Goal: Information Seeking & Learning: Check status

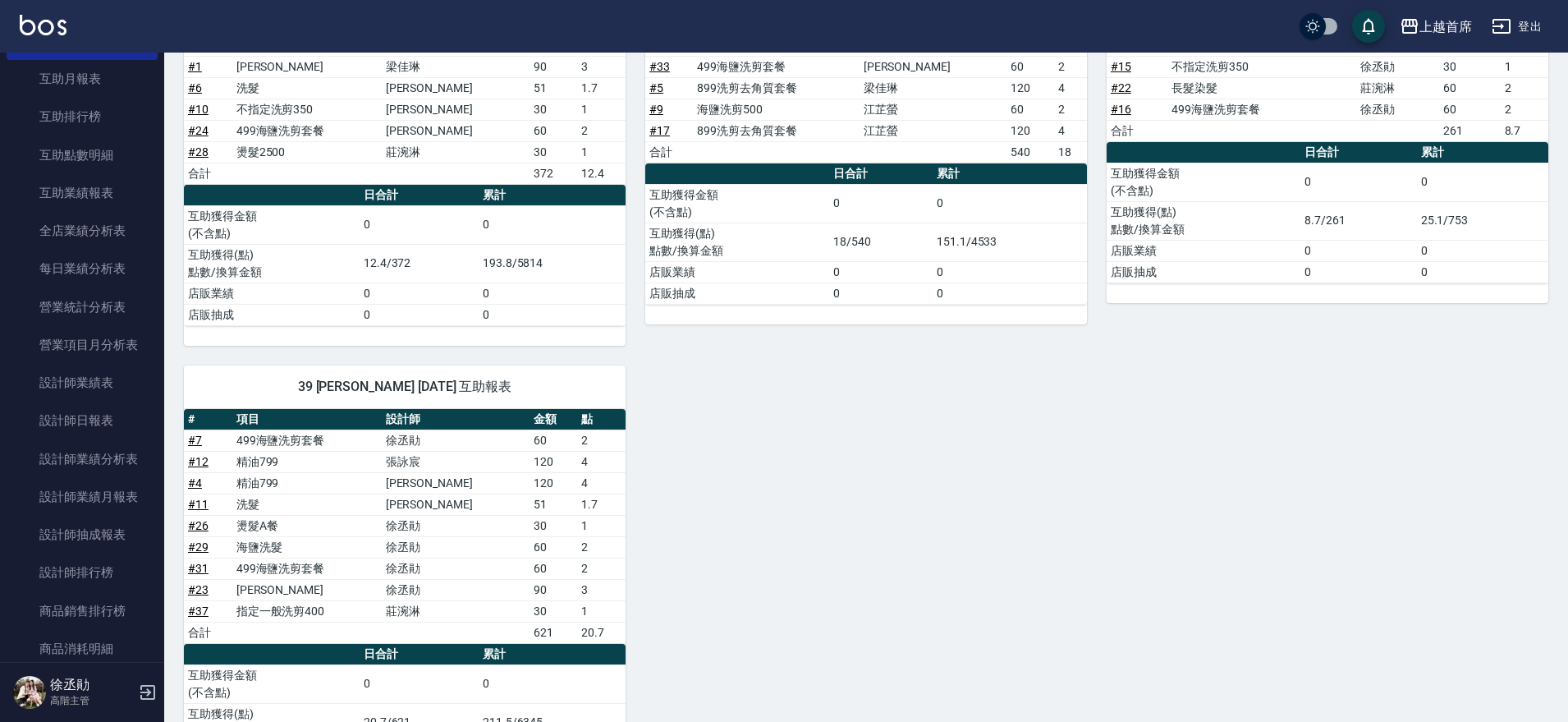
scroll to position [895, 0]
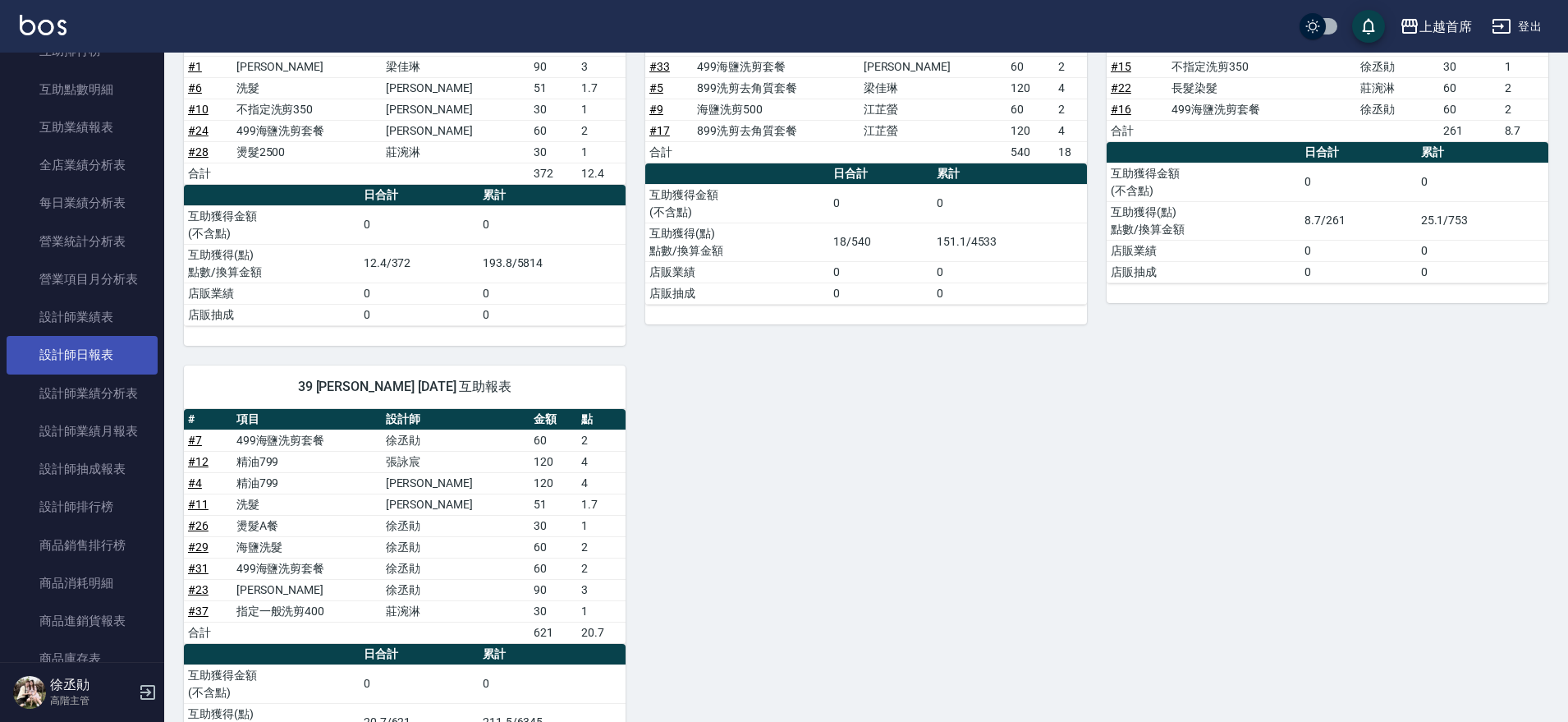
click at [108, 358] on link "設計師日報表" at bounding box center [82, 354] width 151 height 38
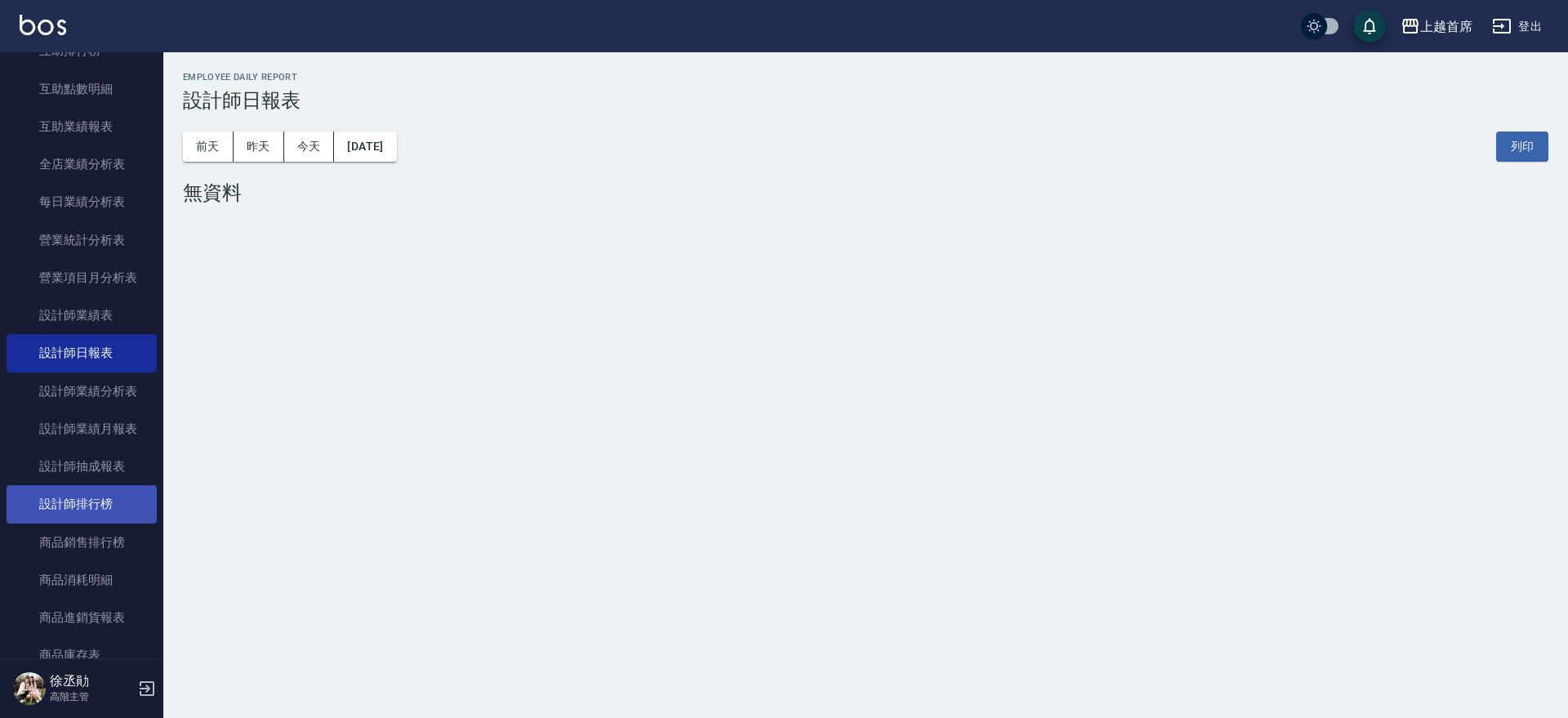
click at [117, 500] on link "設計師排行榜" at bounding box center [81, 504] width 151 height 37
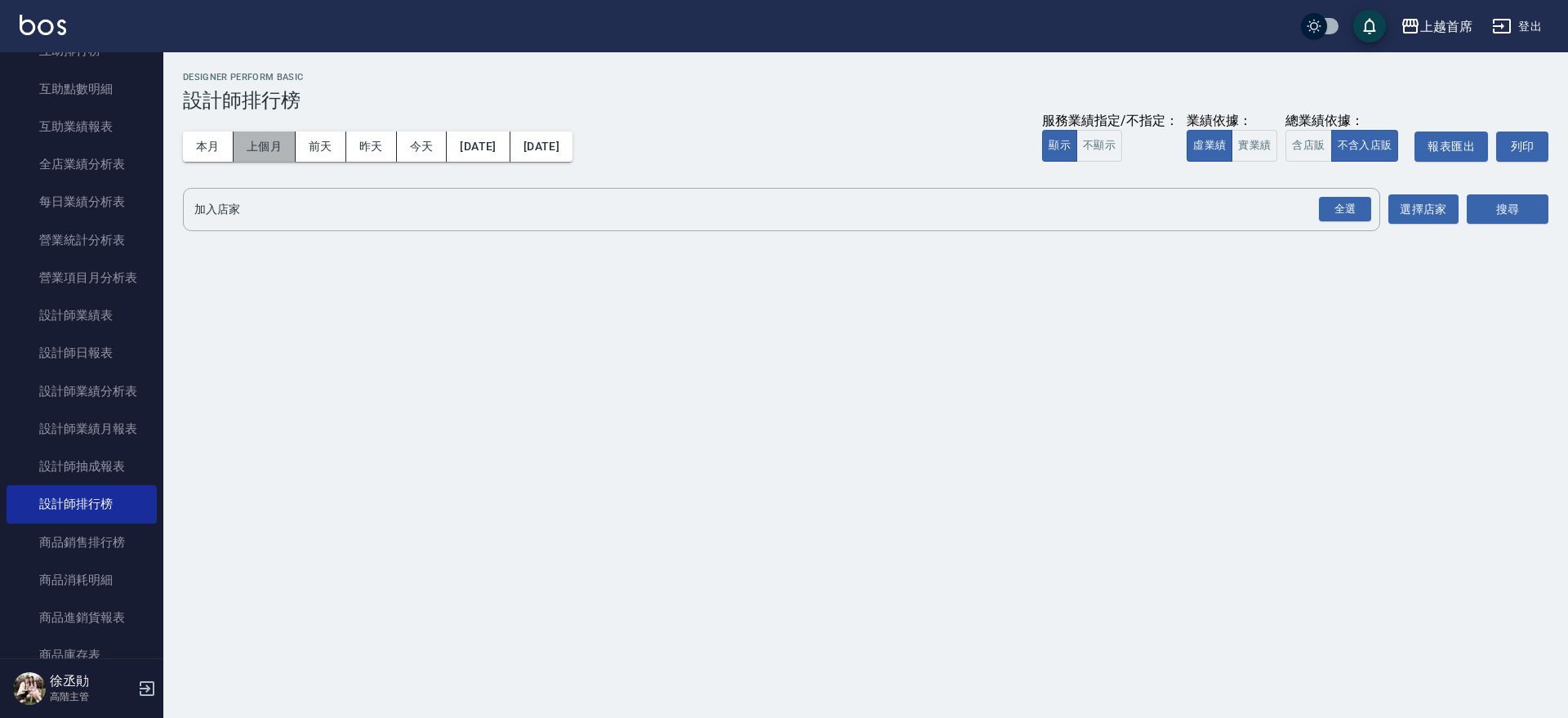
click at [238, 153] on button "上個月" at bounding box center [265, 146] width 62 height 30
click at [223, 151] on button "本月" at bounding box center [207, 146] width 50 height 30
click at [1244, 144] on button "實業績" at bounding box center [1254, 145] width 46 height 32
click at [1354, 204] on div "全選" at bounding box center [1345, 210] width 52 height 26
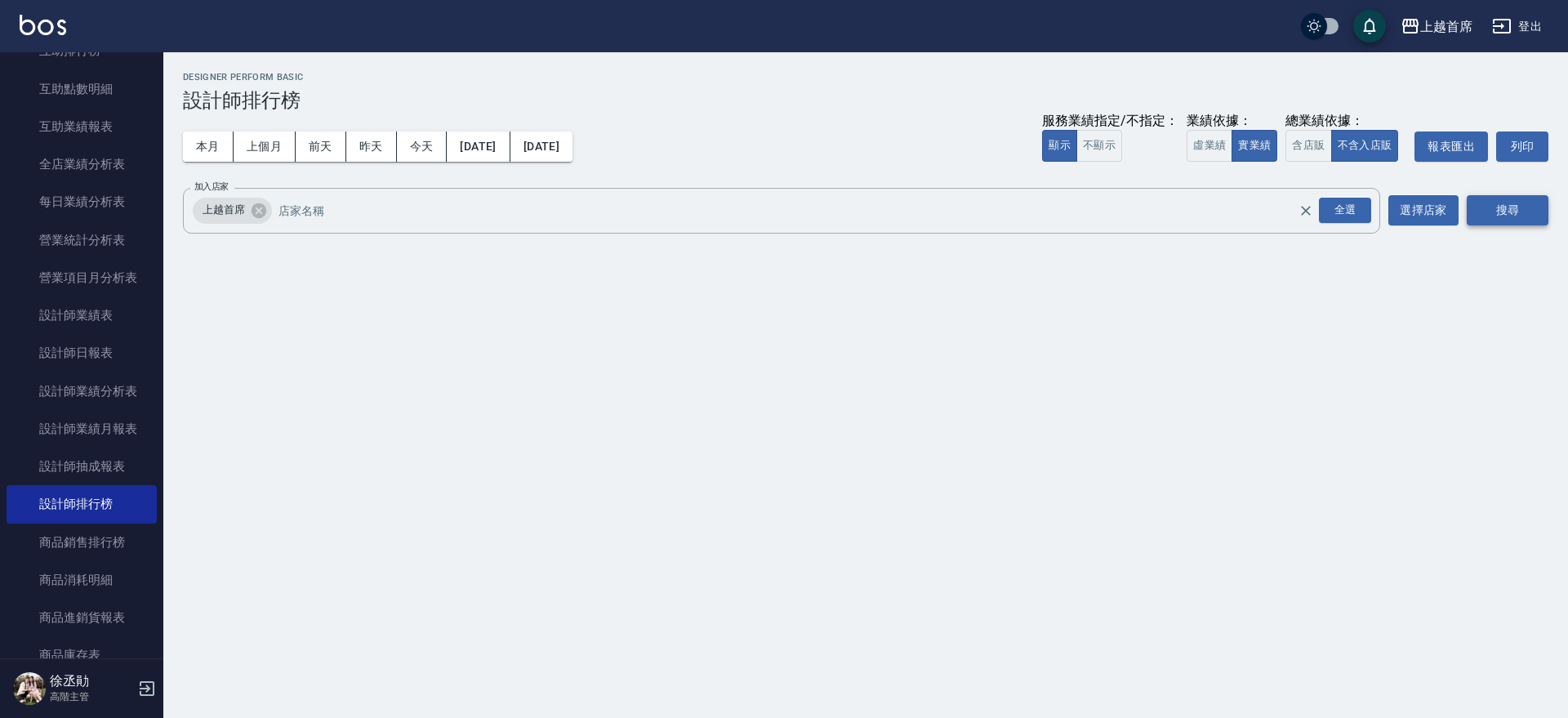
click at [1490, 204] on button "搜尋" at bounding box center [1508, 210] width 82 height 30
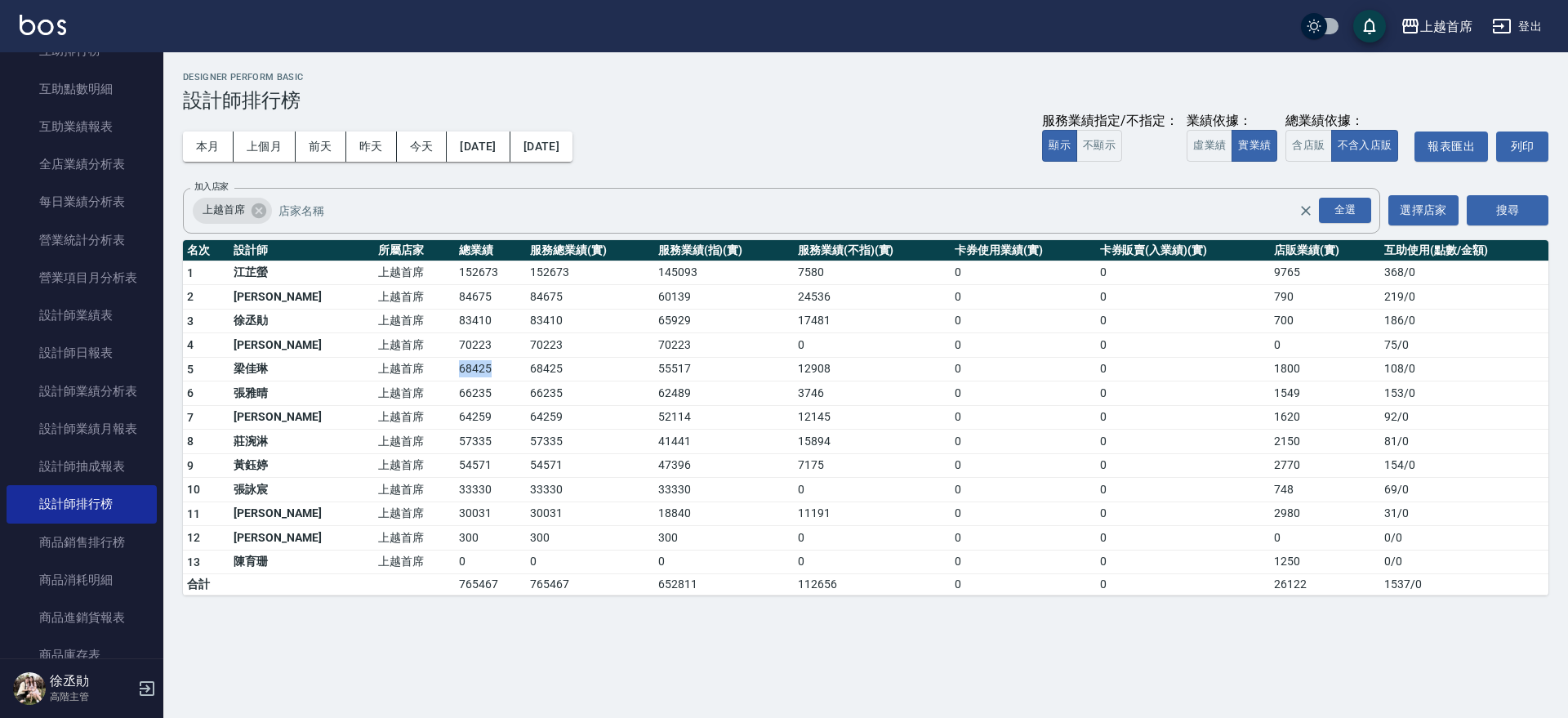
drag, startPoint x: 444, startPoint y: 366, endPoint x: 469, endPoint y: 366, distance: 25.0
click at [469, 366] on tr "5 [PERSON_NAME] 上越首席 68425 68425 55517 12908 0 0 1800 108 / 0" at bounding box center [865, 369] width 1366 height 25
drag, startPoint x: 389, startPoint y: 447, endPoint x: 460, endPoint y: 447, distance: 71.0
click at [460, 447] on tr "8 [PERSON_NAME] 上越首席 57335 57335 41441 15894 0 0 2150 81 / 0" at bounding box center [865, 442] width 1366 height 25
click at [460, 447] on td "57335" at bounding box center [491, 442] width 71 height 25
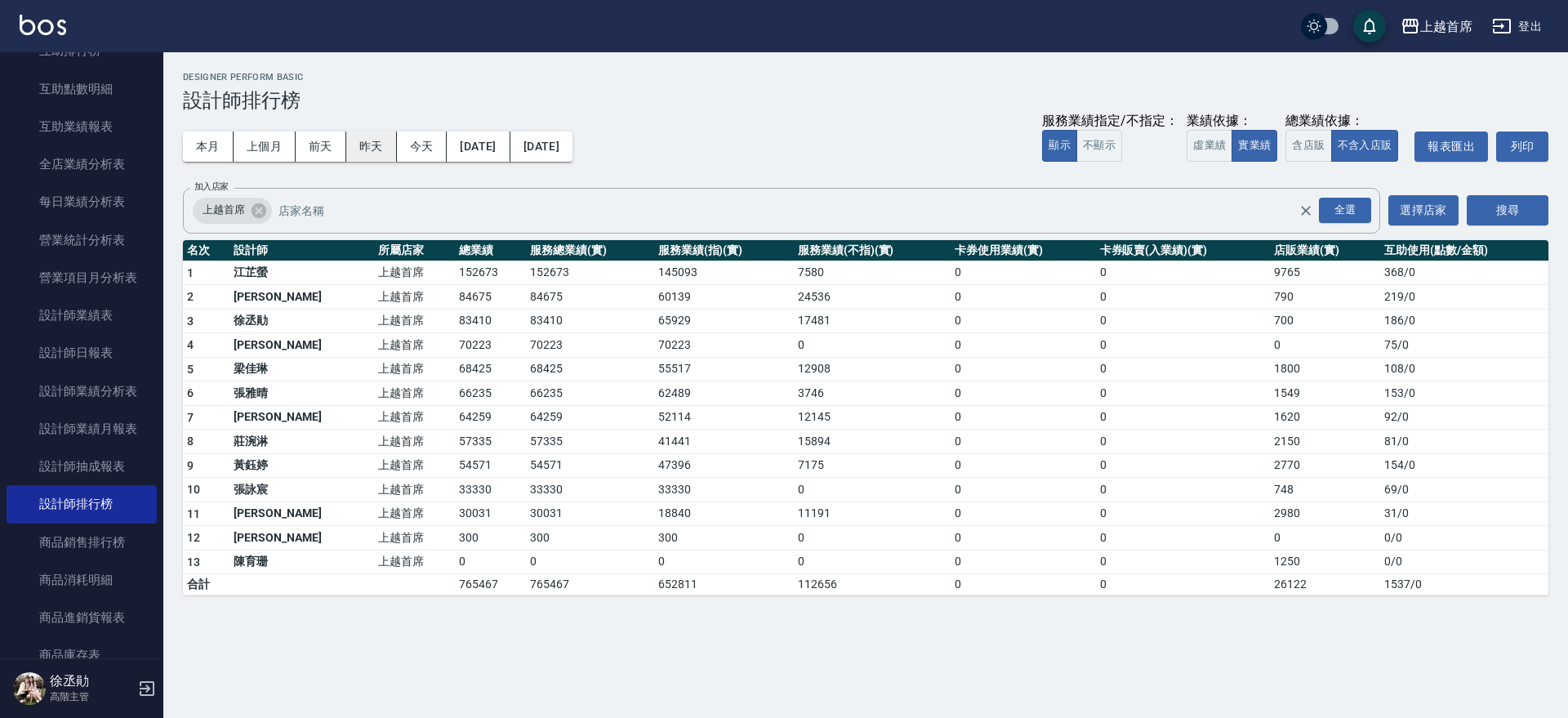
click at [363, 144] on button "昨天" at bounding box center [371, 146] width 50 height 30
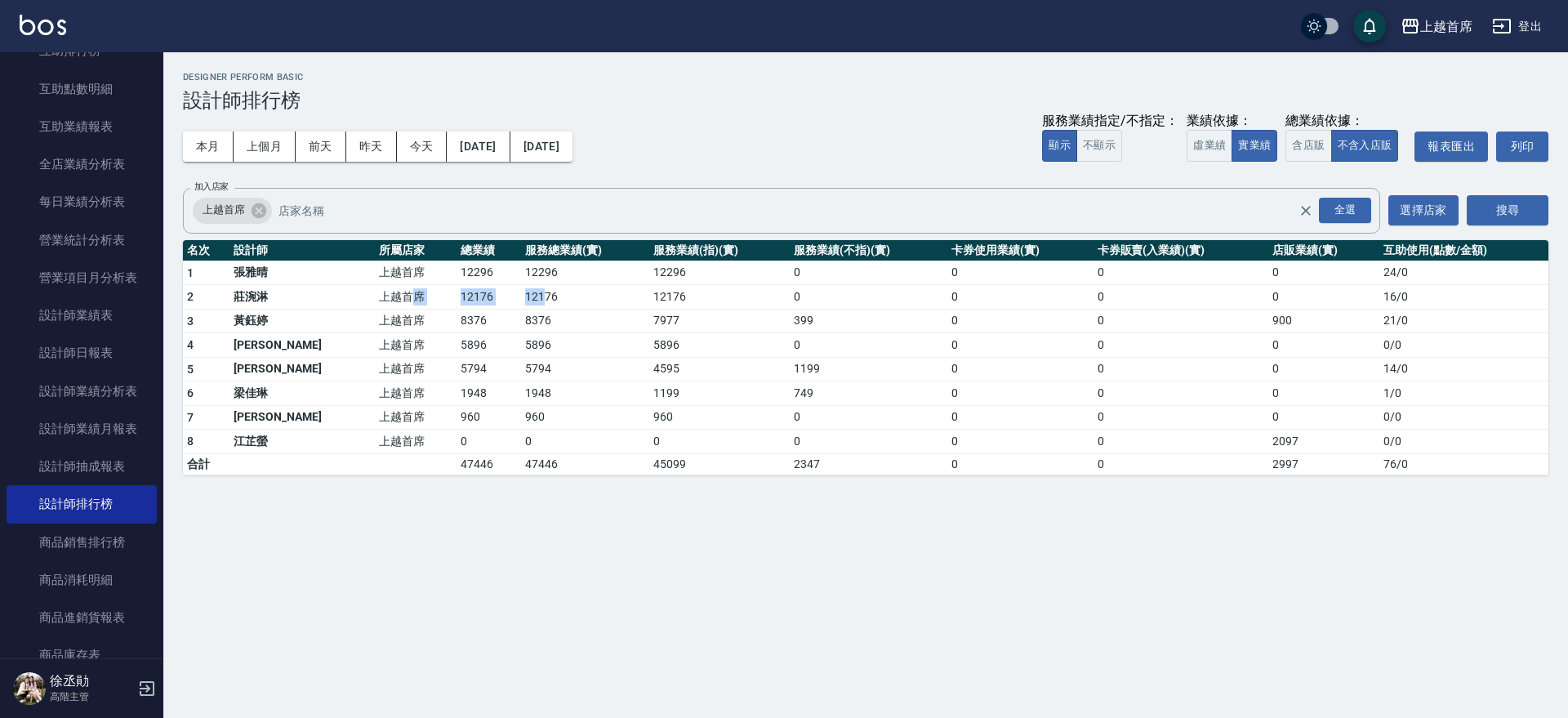
drag, startPoint x: 367, startPoint y: 291, endPoint x: 499, endPoint y: 299, distance: 132.2
click at [499, 299] on tr "2 [PERSON_NAME] 上越首席 12176 12176 12176 0 0 0 0 16 / 0" at bounding box center [865, 297] width 1366 height 25
click at [521, 299] on td "12176" at bounding box center [585, 297] width 129 height 25
click at [112, 351] on link "設計師日報表" at bounding box center [81, 352] width 151 height 37
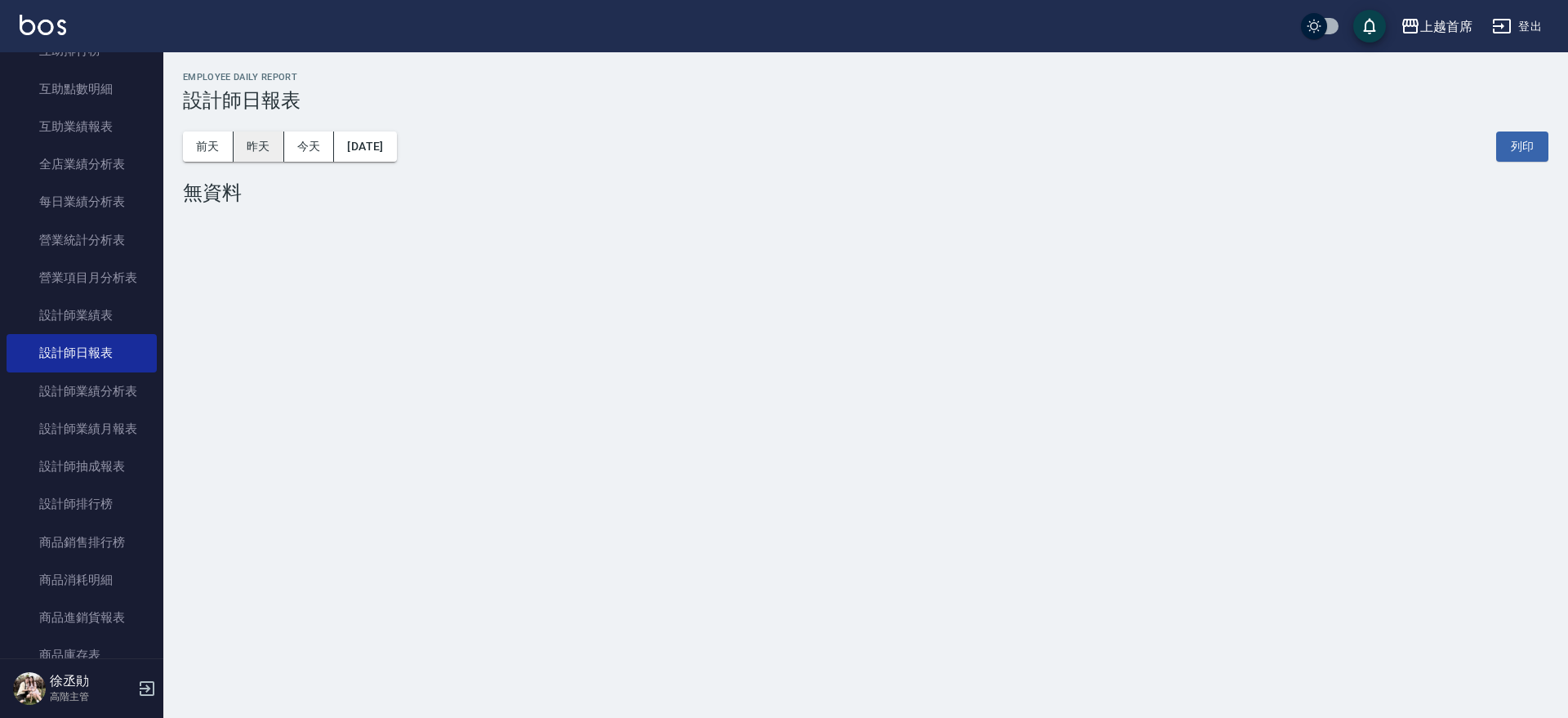
click at [239, 150] on button "昨天" at bounding box center [258, 146] width 50 height 30
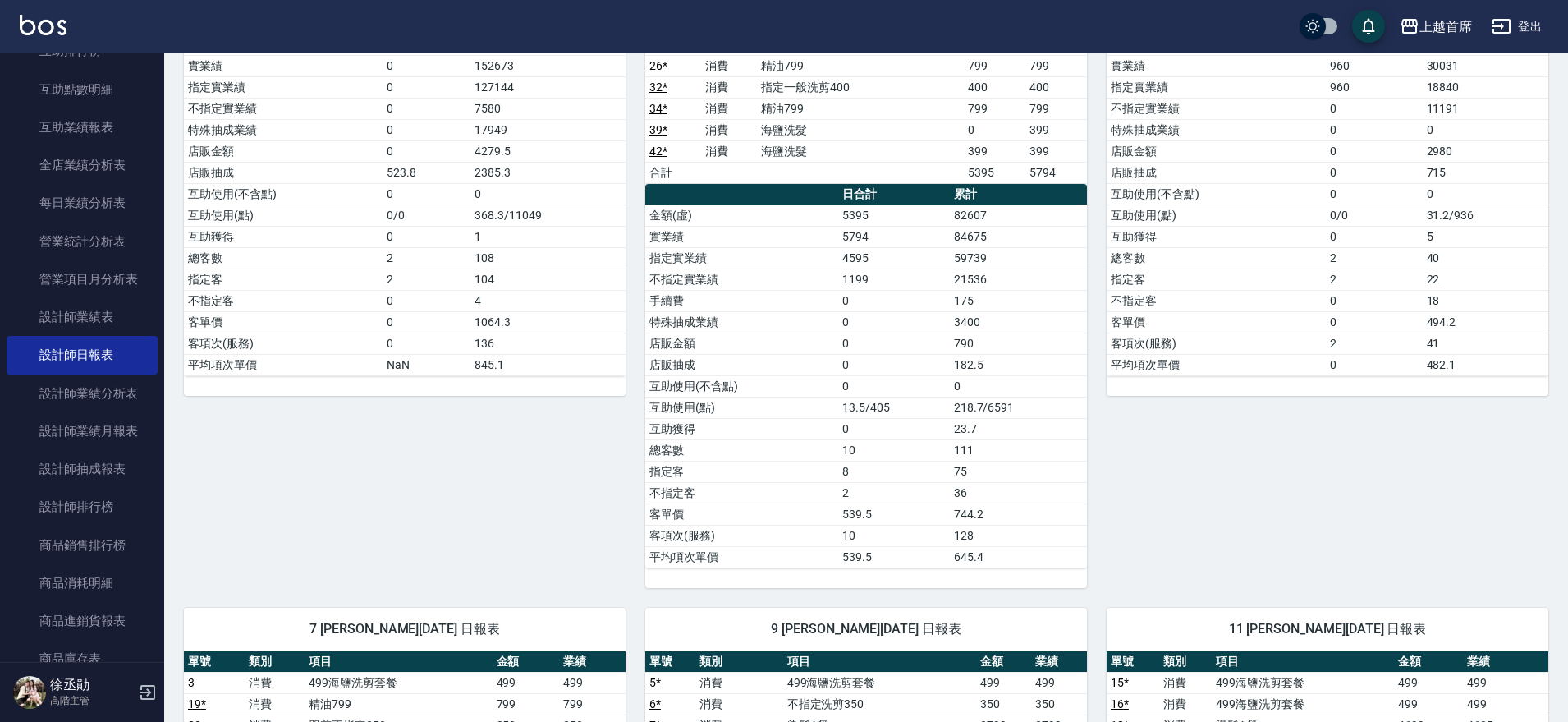
drag, startPoint x: 663, startPoint y: 326, endPoint x: 654, endPoint y: 438, distance: 112.4
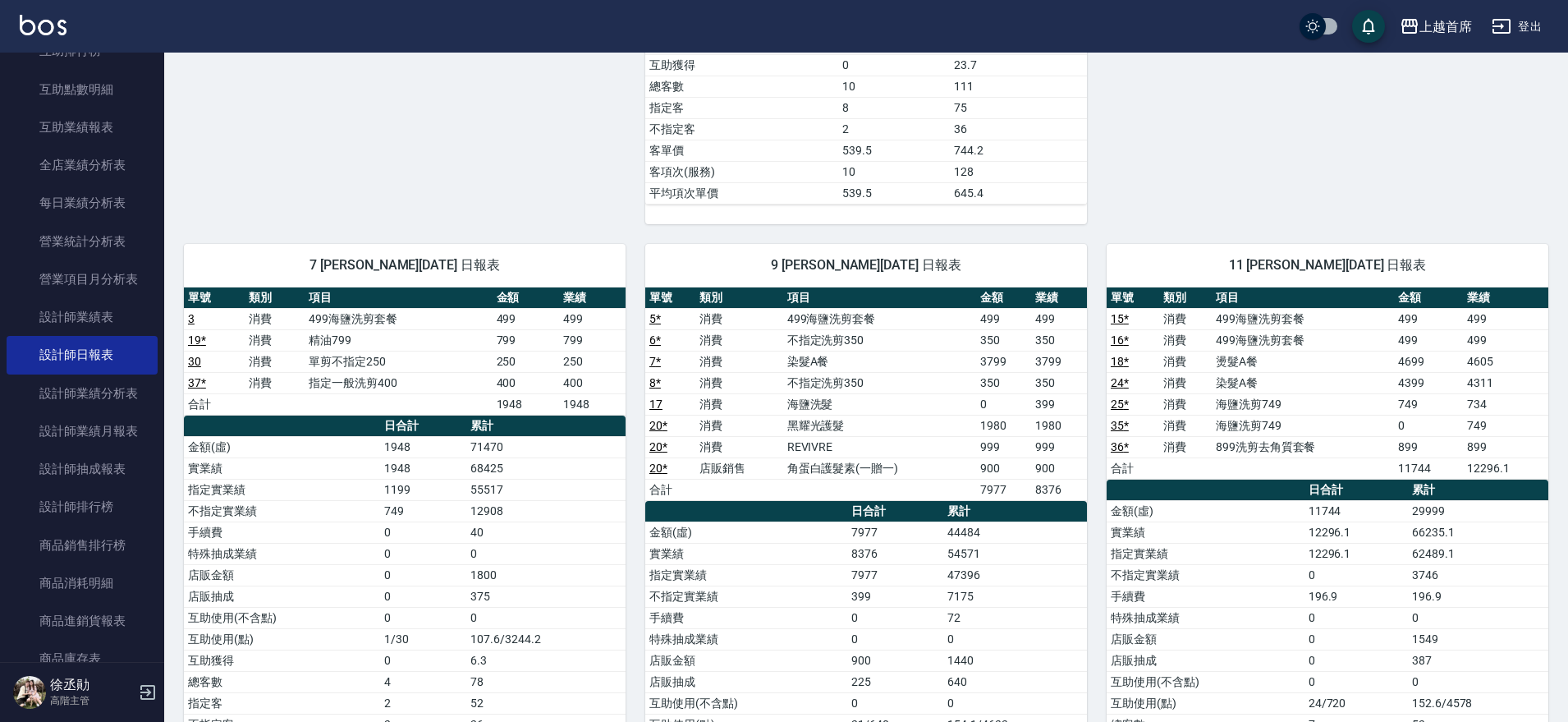
drag, startPoint x: 662, startPoint y: 376, endPoint x: 661, endPoint y: 448, distance: 72.0
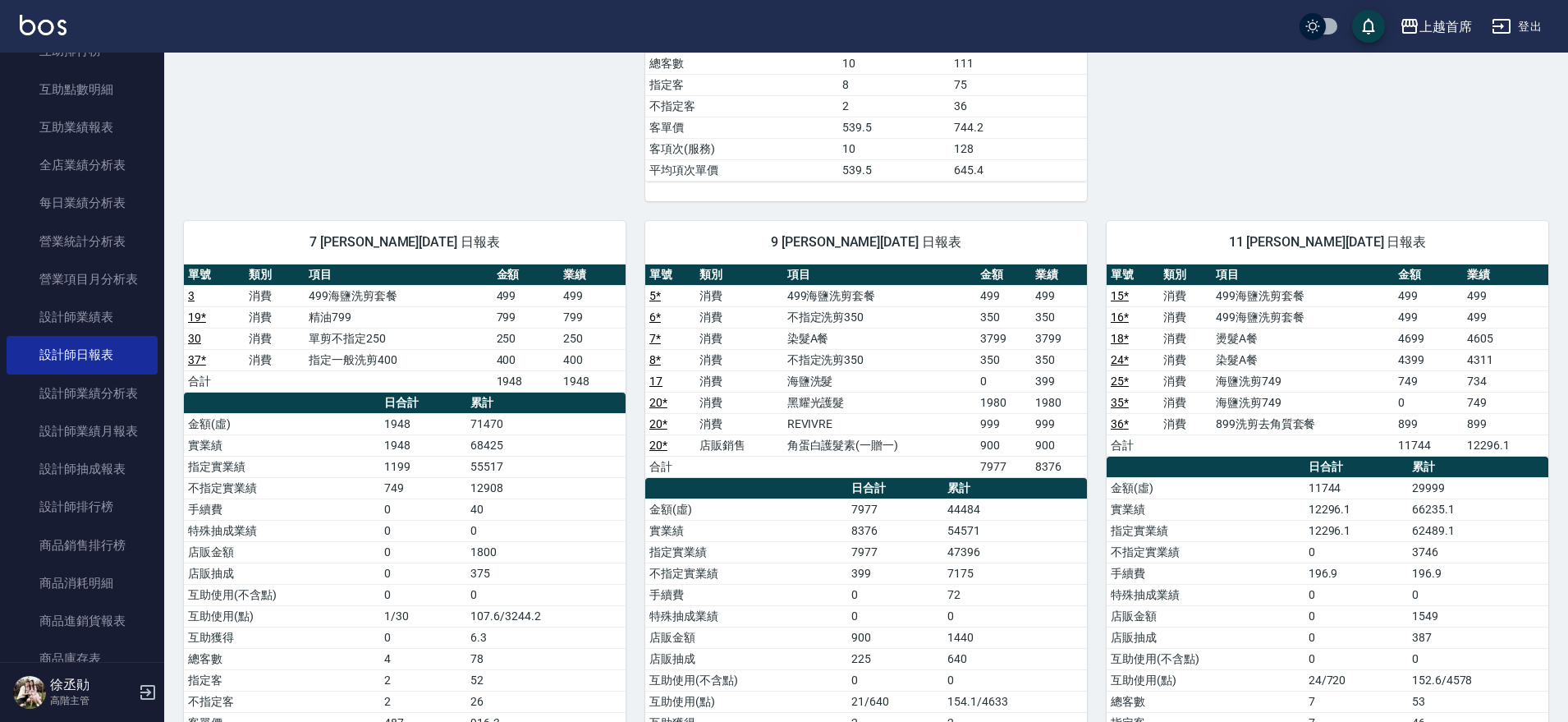
drag, startPoint x: 1048, startPoint y: 278, endPoint x: 1021, endPoint y: 495, distance: 218.7
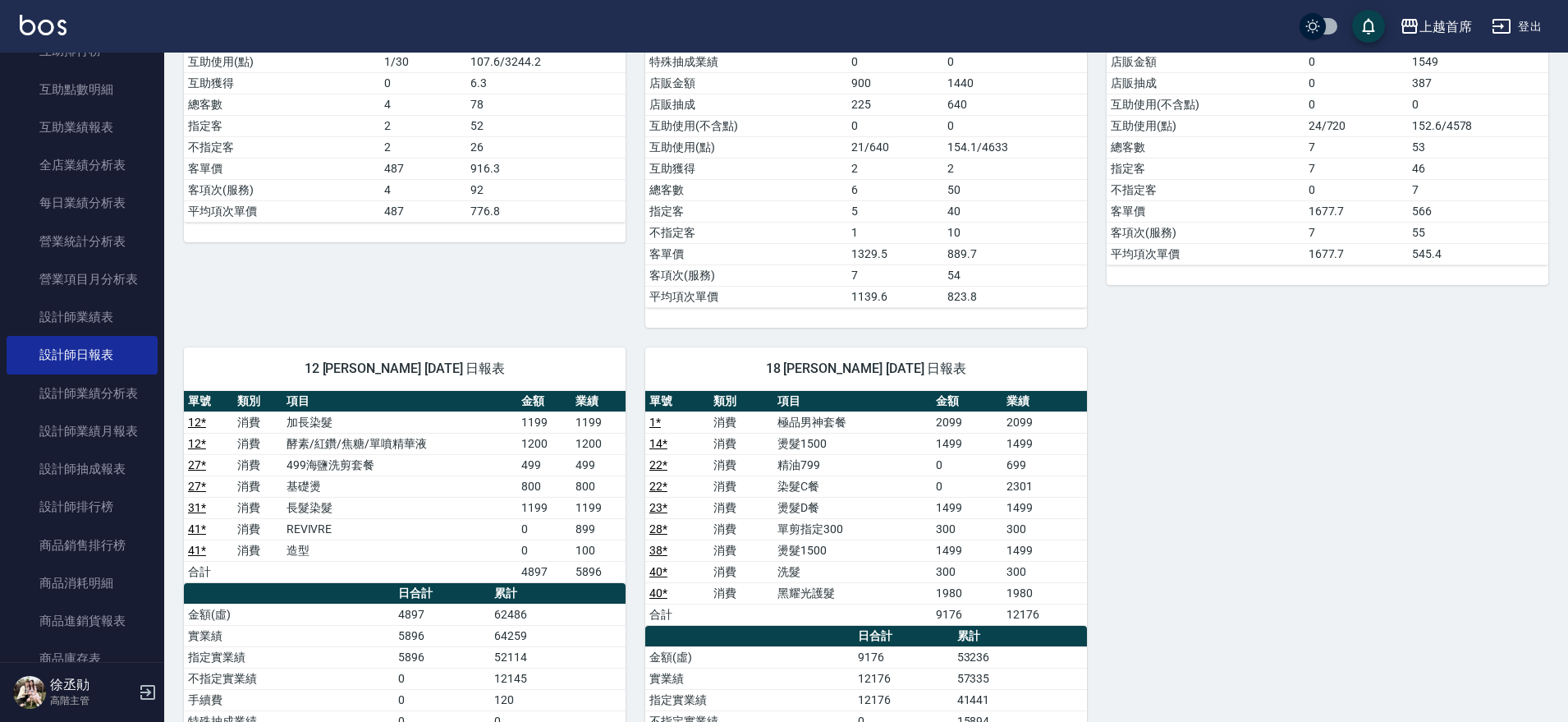
drag, startPoint x: 1044, startPoint y: 382, endPoint x: 1058, endPoint y: 466, distance: 85.2
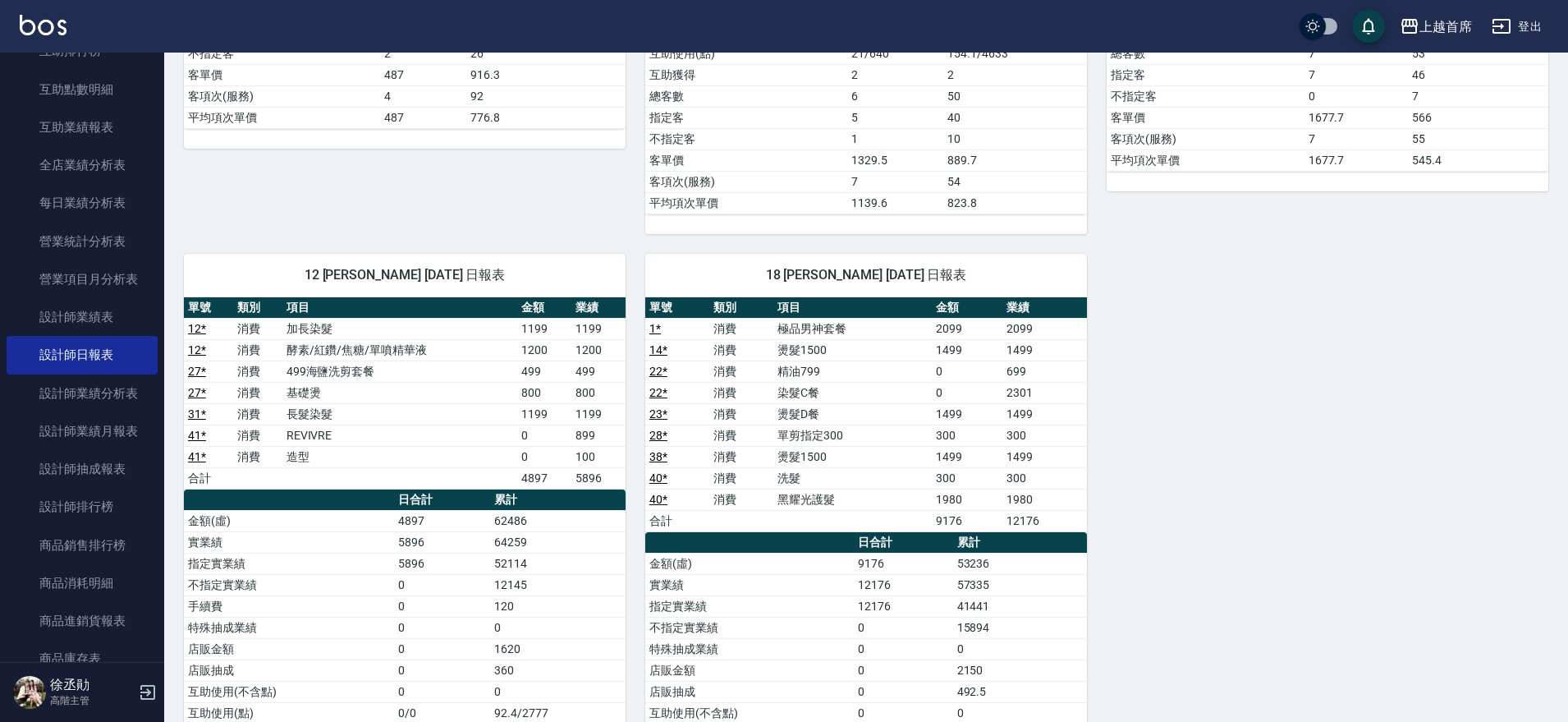
drag, startPoint x: 1125, startPoint y: 426, endPoint x: 1121, endPoint y: 466, distance: 40.2
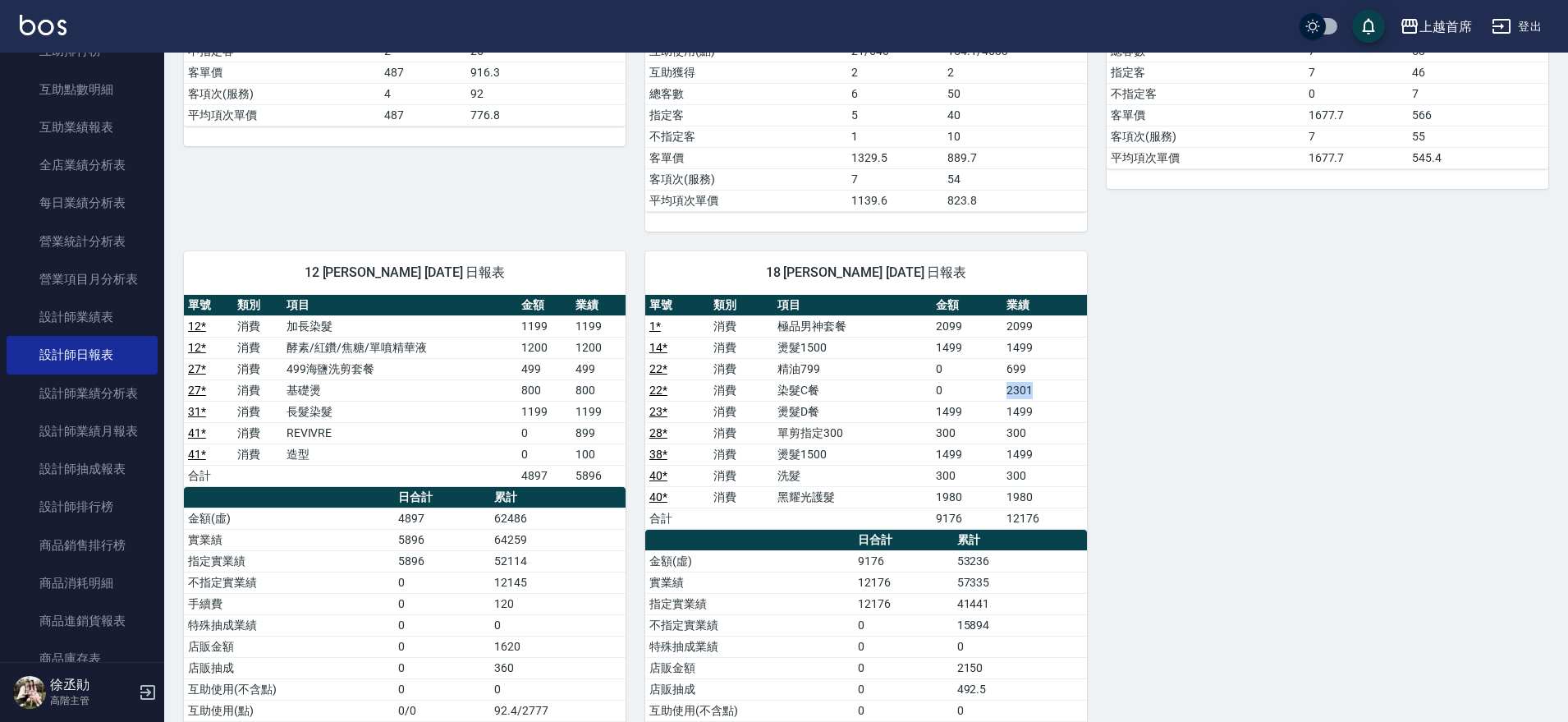
drag, startPoint x: 975, startPoint y: 392, endPoint x: 1068, endPoint y: 387, distance: 93.1
click at [1068, 387] on tr "22 * 消費 染髮C餐 0 2301" at bounding box center [867, 390] width 442 height 21
click at [1068, 387] on td "2301" at bounding box center [1044, 390] width 84 height 21
drag, startPoint x: 985, startPoint y: 320, endPoint x: 1054, endPoint y: 318, distance: 69.0
click at [1054, 318] on tr "1 * 消費 極品男神套餐 2099 2099" at bounding box center [867, 326] width 442 height 21
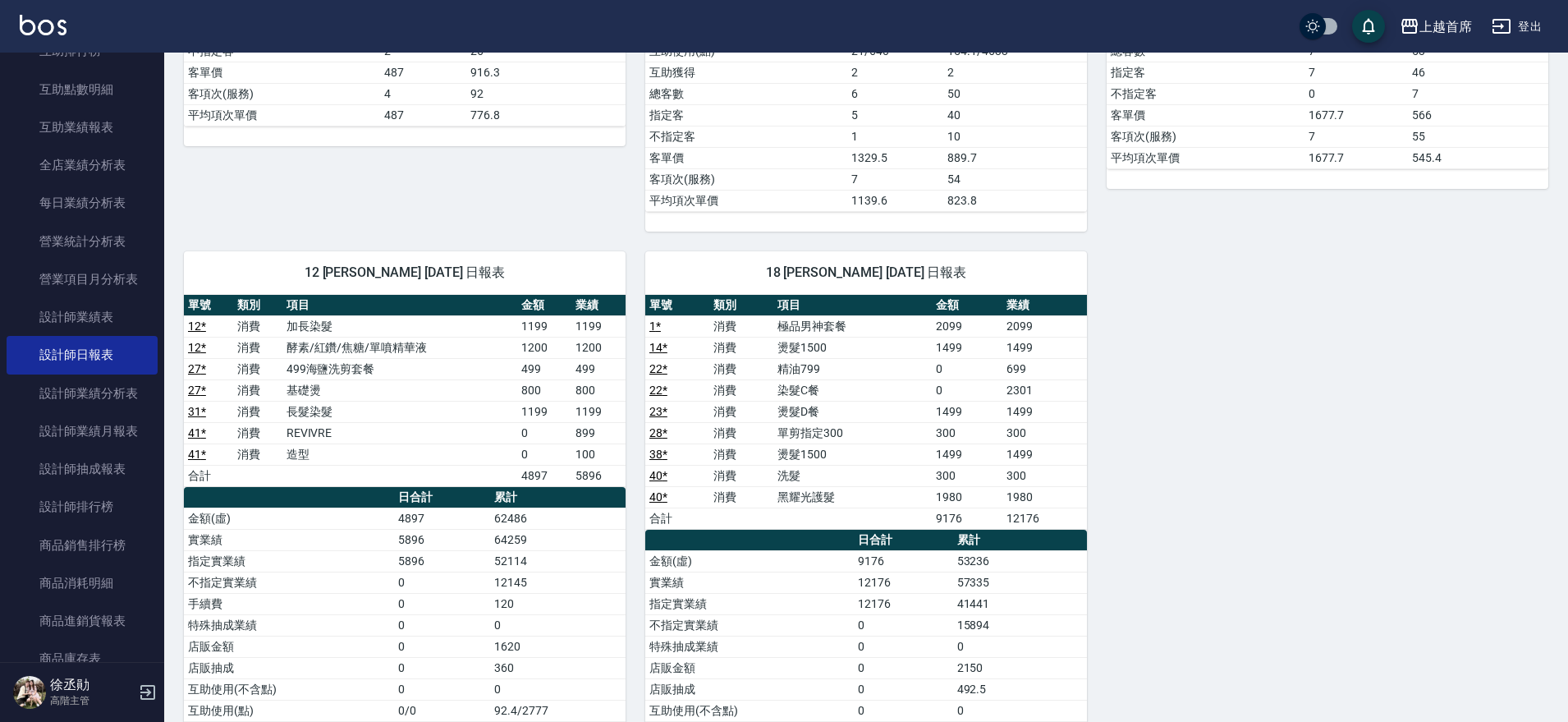
click at [1055, 373] on td "699" at bounding box center [1044, 368] width 84 height 21
drag, startPoint x: 935, startPoint y: 410, endPoint x: 987, endPoint y: 412, distance: 52.0
click at [987, 412] on td "1499" at bounding box center [966, 411] width 71 height 21
drag, startPoint x: 952, startPoint y: 434, endPoint x: 988, endPoint y: 435, distance: 36.0
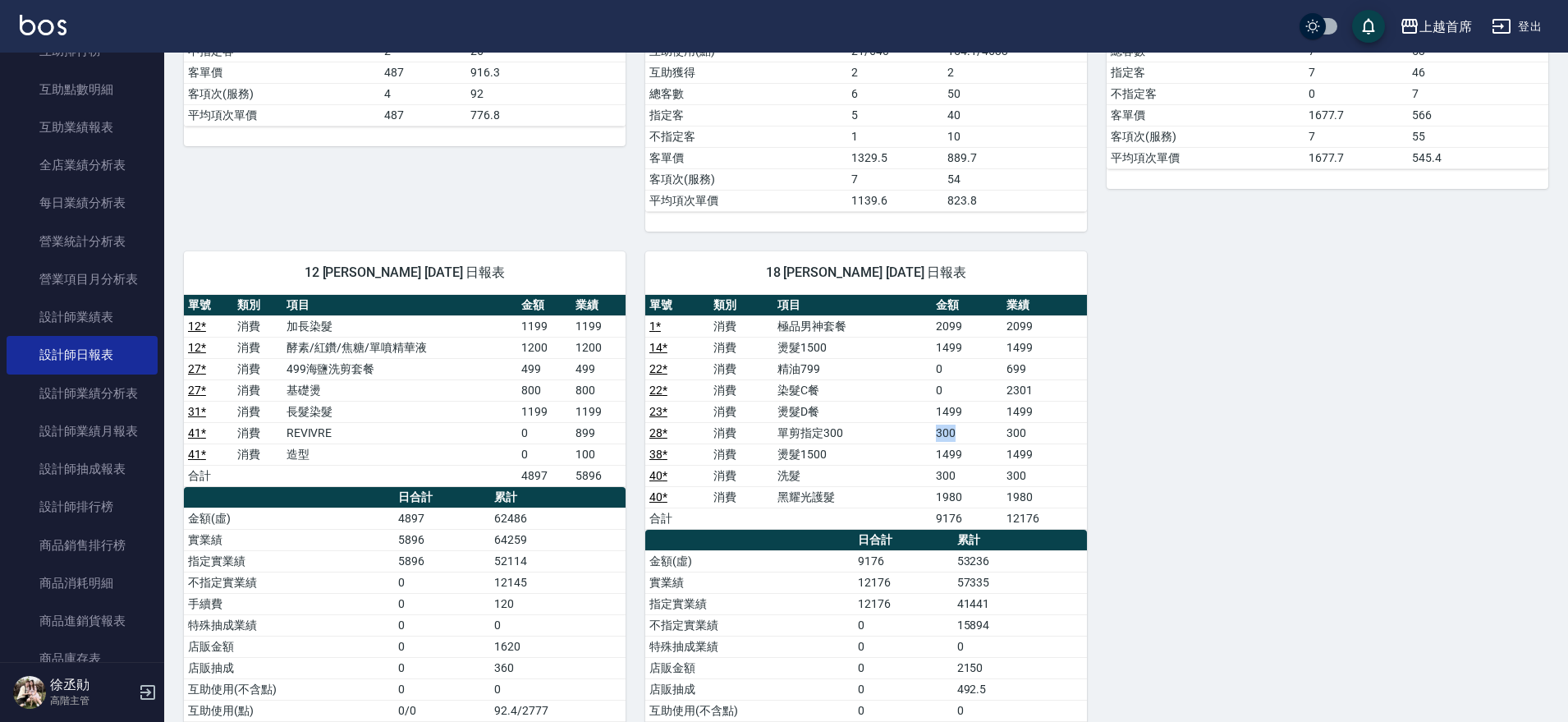
click at [988, 435] on td "300" at bounding box center [966, 432] width 71 height 21
drag, startPoint x: 915, startPoint y: 449, endPoint x: 977, endPoint y: 450, distance: 62.0
click at [977, 450] on tr "38 * 消費 燙髮1500 1499 1499" at bounding box center [867, 453] width 442 height 21
click at [977, 450] on td "1499" at bounding box center [966, 453] width 71 height 21
drag, startPoint x: 931, startPoint y: 350, endPoint x: 1013, endPoint y: 350, distance: 82.0
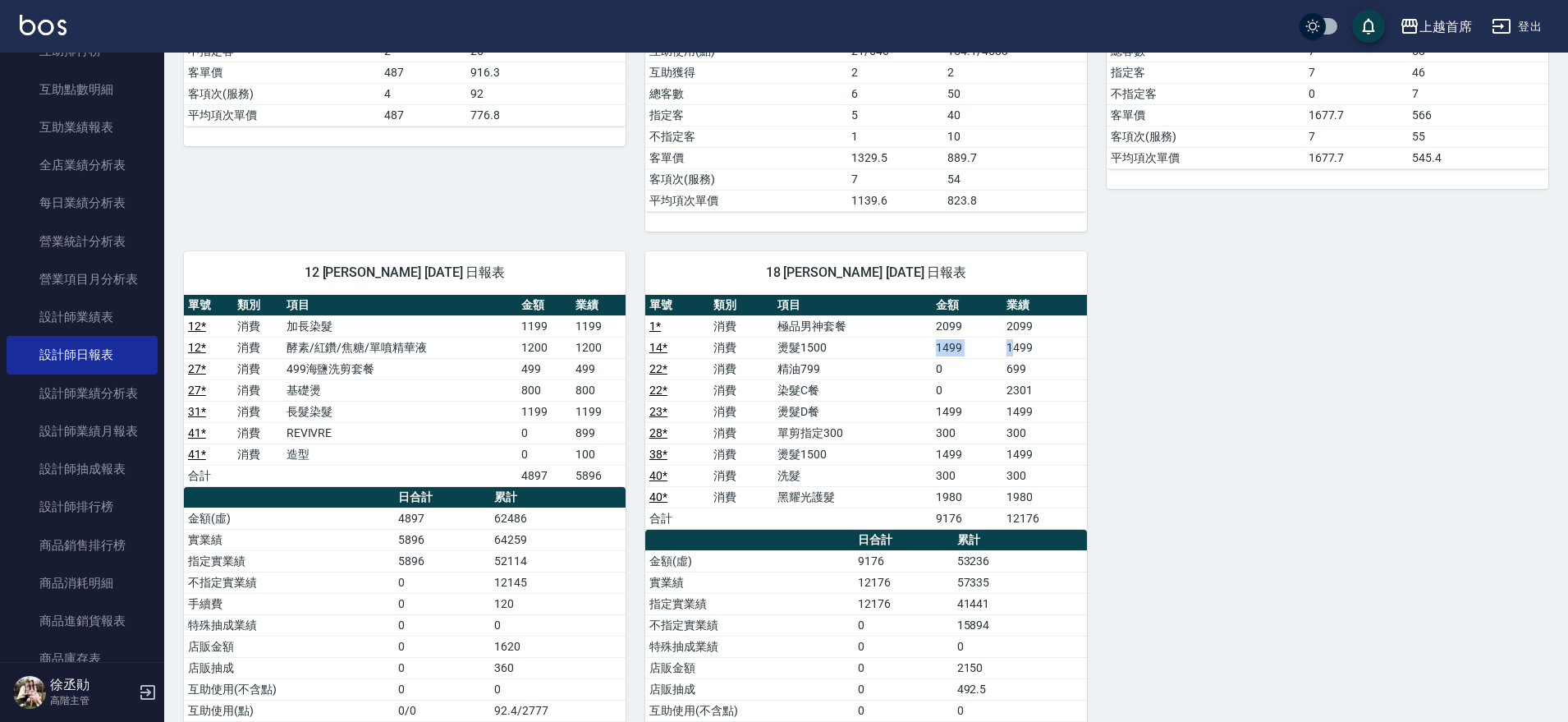
click at [1013, 350] on tr "14 * 消費 燙髮1500 1499 1499" at bounding box center [867, 347] width 442 height 21
click at [968, 494] on td "1980" at bounding box center [966, 496] width 71 height 21
drag, startPoint x: 976, startPoint y: 448, endPoint x: 898, endPoint y: 450, distance: 78.0
click at [898, 450] on tr "38 * 消費 燙髮1500 1499 1499" at bounding box center [867, 453] width 442 height 21
click at [906, 436] on td "單剪指定300" at bounding box center [852, 432] width 159 height 21
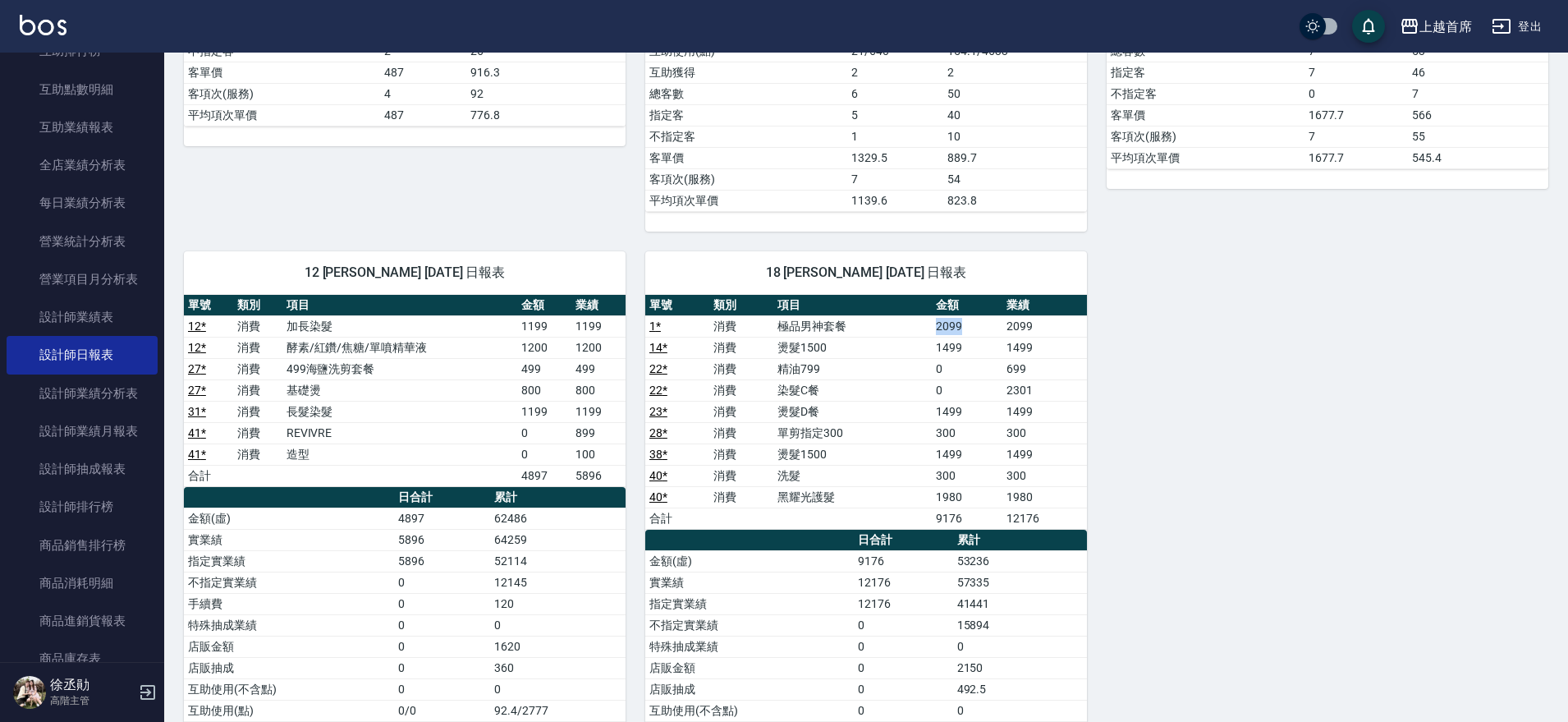
drag, startPoint x: 918, startPoint y: 328, endPoint x: 985, endPoint y: 324, distance: 67.1
click at [985, 324] on tr "1 * 消費 極品男神套餐 2099 2099" at bounding box center [867, 326] width 442 height 21
click at [985, 324] on td "2099" at bounding box center [966, 326] width 71 height 21
drag, startPoint x: 915, startPoint y: 354, endPoint x: 991, endPoint y: 353, distance: 76.0
click at [991, 353] on tr "14 * 消費 燙髮1500 1499 1499" at bounding box center [867, 347] width 442 height 21
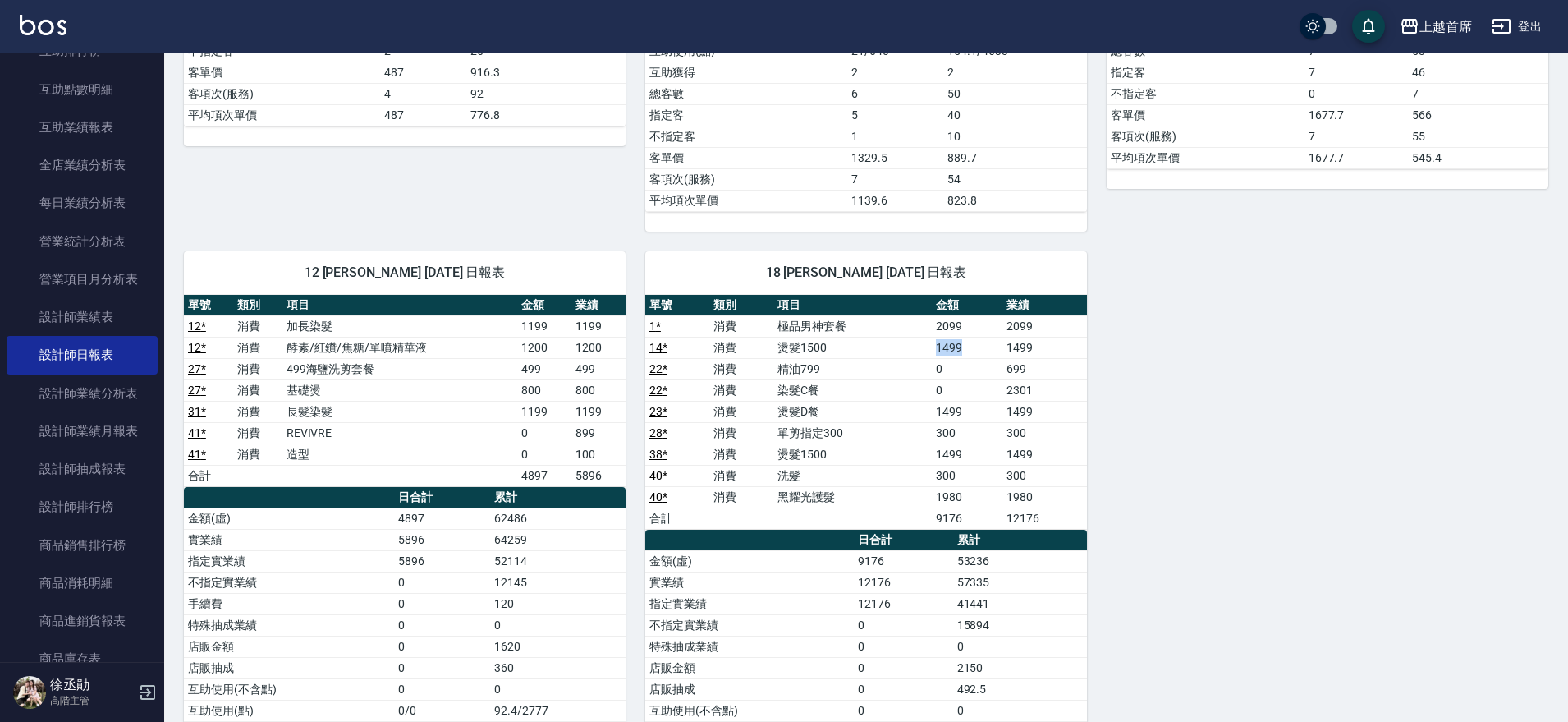
click at [991, 353] on td "1499" at bounding box center [966, 347] width 71 height 21
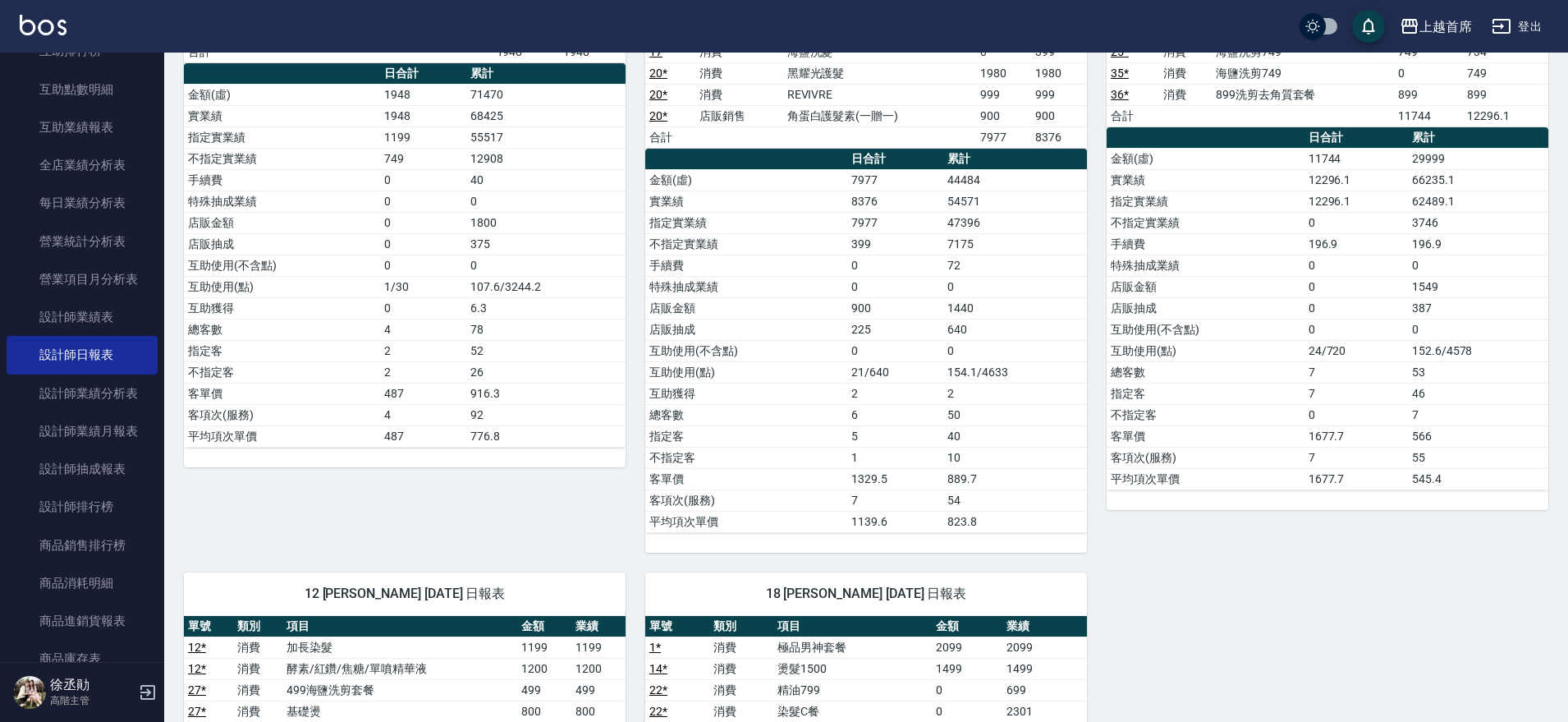
drag, startPoint x: 1227, startPoint y: 527, endPoint x: 1110, endPoint y: 371, distance: 195.0
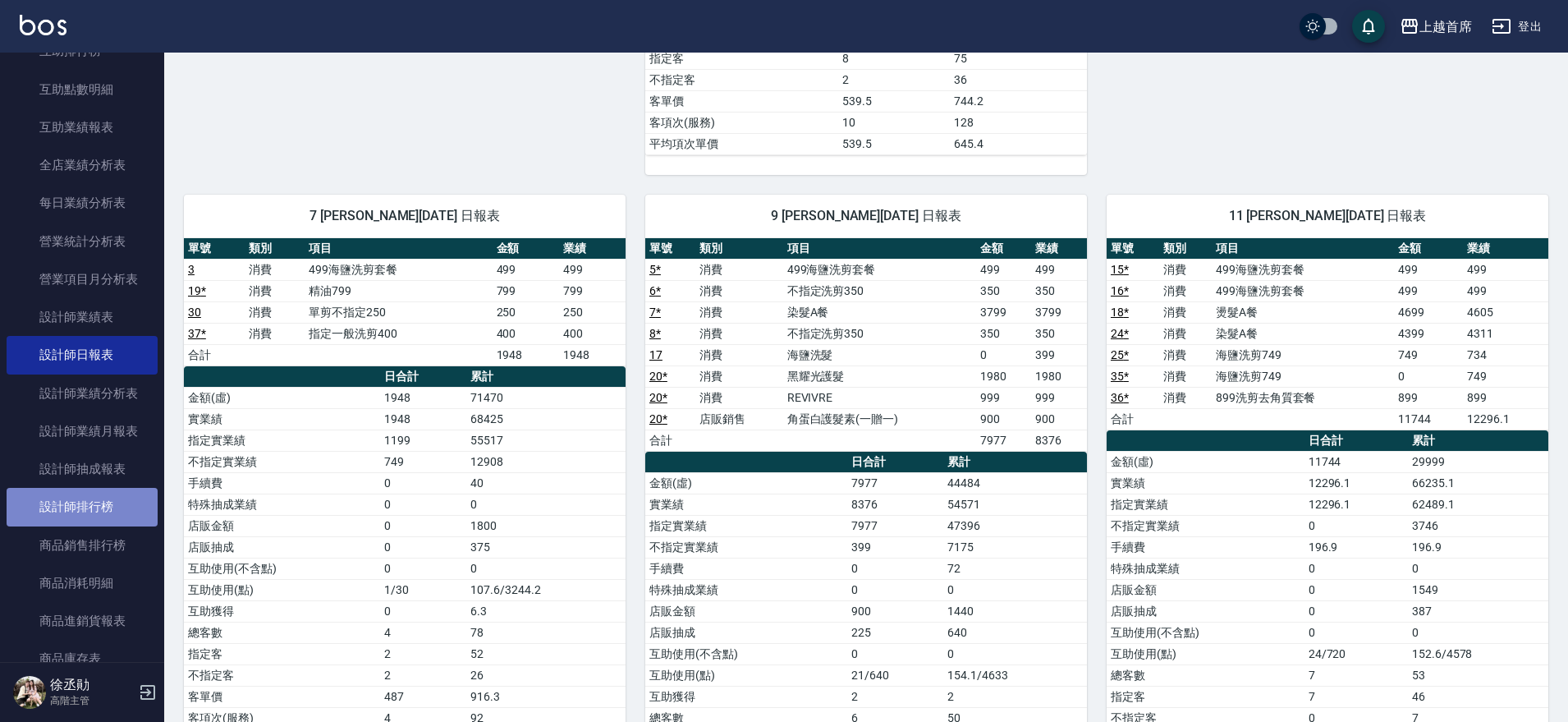
click at [100, 497] on link "設計師排行榜" at bounding box center [82, 506] width 151 height 38
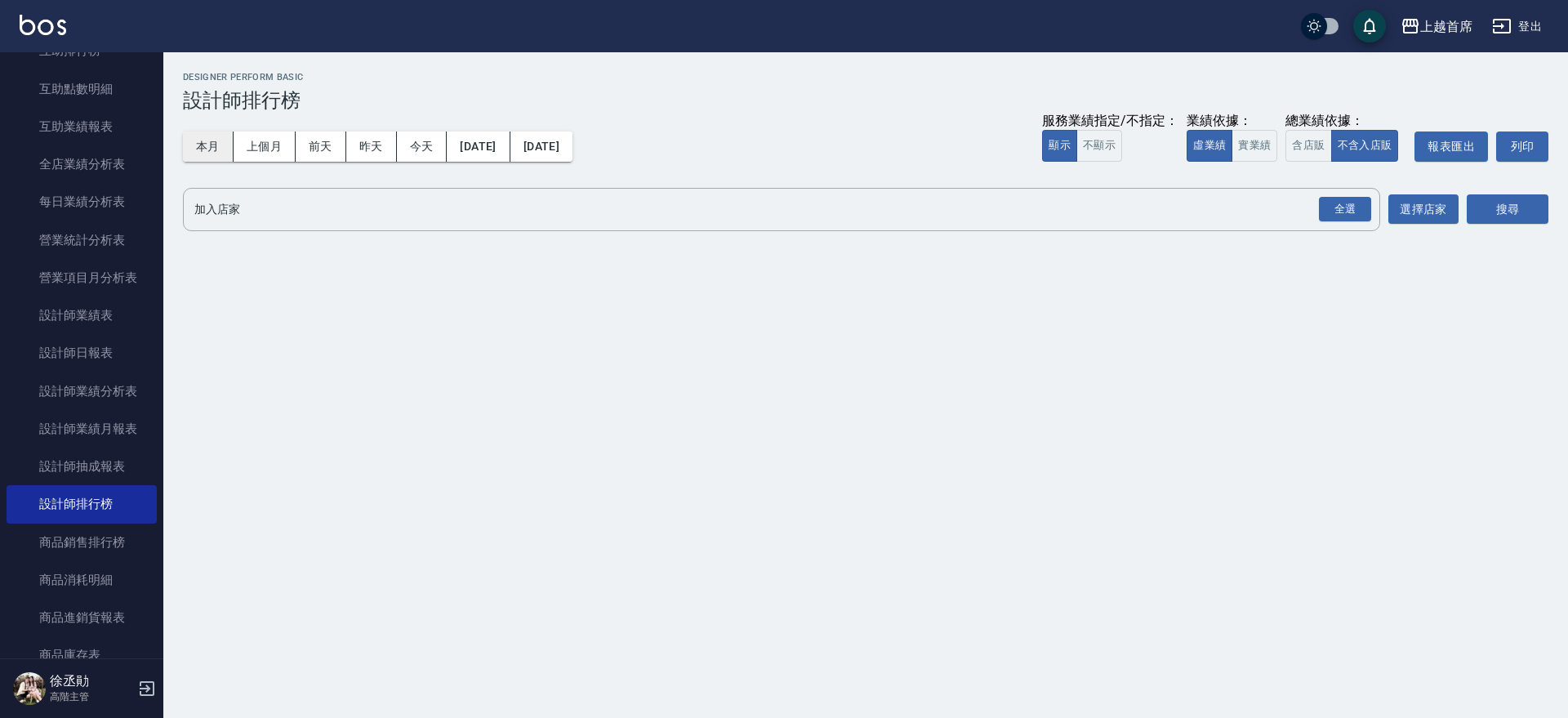
click at [207, 146] on button "本月" at bounding box center [207, 146] width 50 height 30
click at [1261, 141] on button "實業績" at bounding box center [1254, 145] width 46 height 32
click at [1343, 203] on div "全選" at bounding box center [1345, 210] width 52 height 26
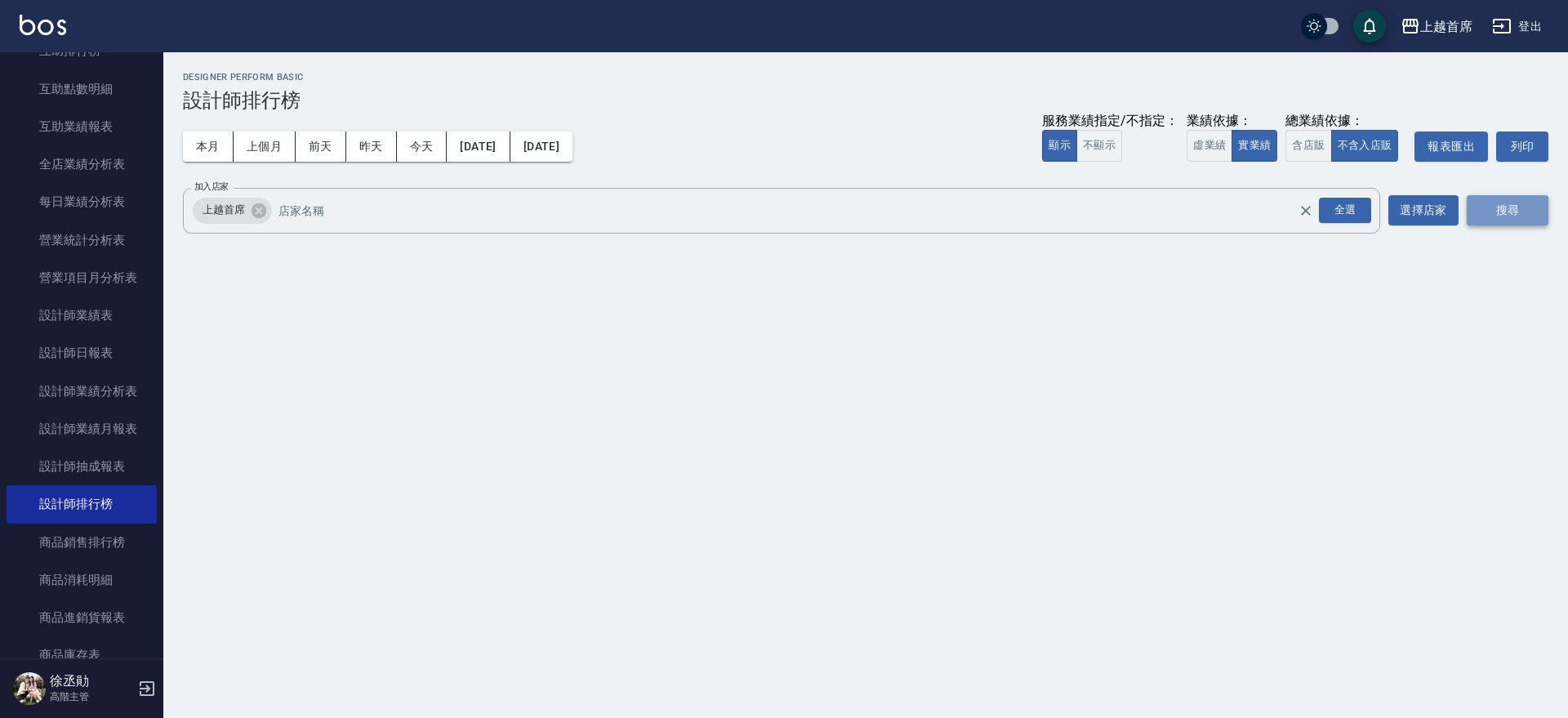
click at [1518, 203] on button "搜尋" at bounding box center [1508, 210] width 82 height 30
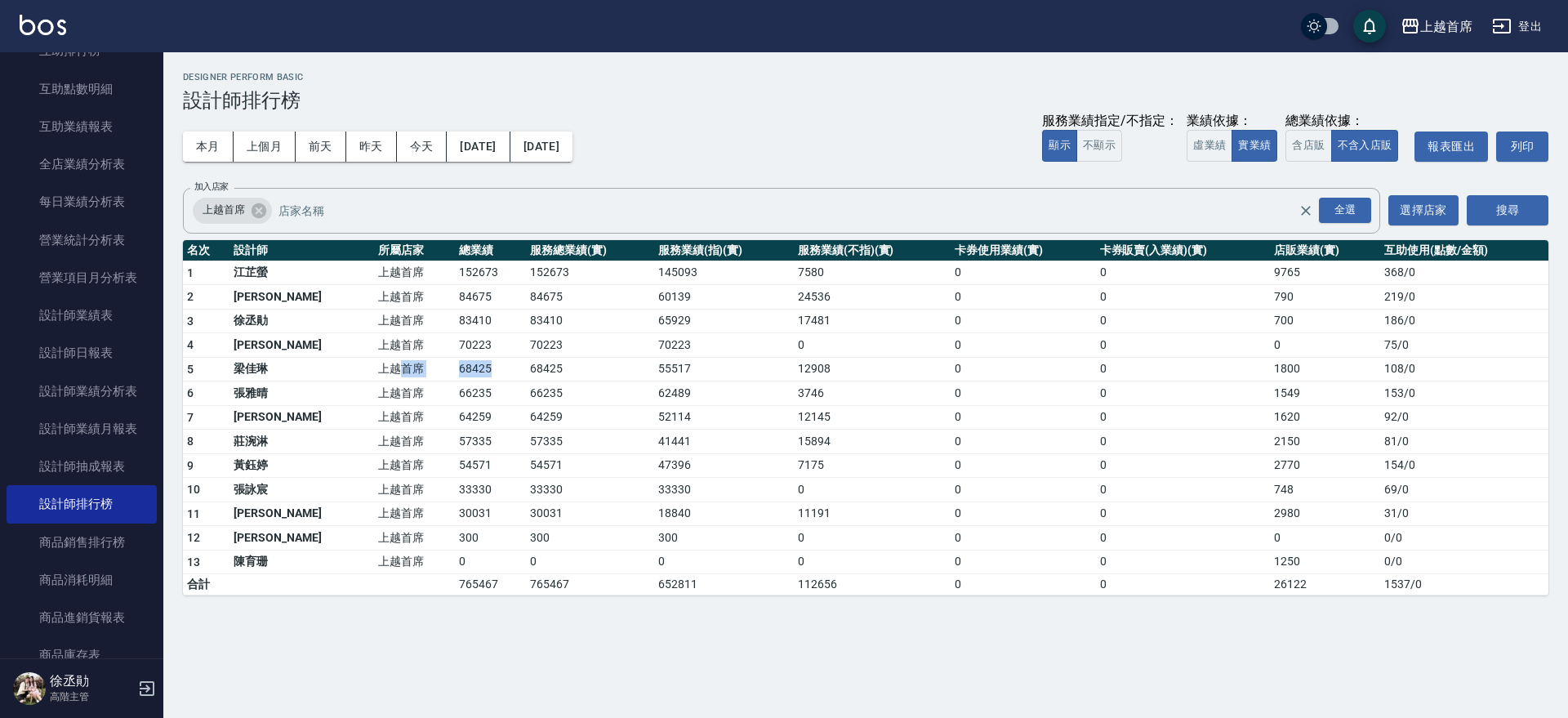
drag, startPoint x: 351, startPoint y: 377, endPoint x: 476, endPoint y: 368, distance: 125.3
click at [476, 368] on tr "5 [PERSON_NAME] 上越首席 68425 68425 55517 12908 0 0 1800 108 / 0" at bounding box center [865, 369] width 1366 height 25
click at [476, 368] on td "68425" at bounding box center [491, 369] width 71 height 25
